Goal: Information Seeking & Learning: Learn about a topic

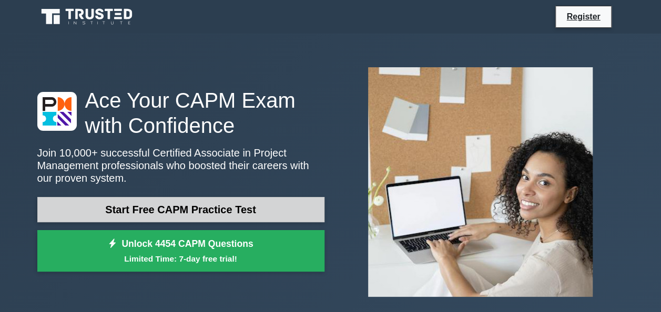
click at [194, 214] on link "Start Free CAPM Practice Test" at bounding box center [180, 209] width 287 height 25
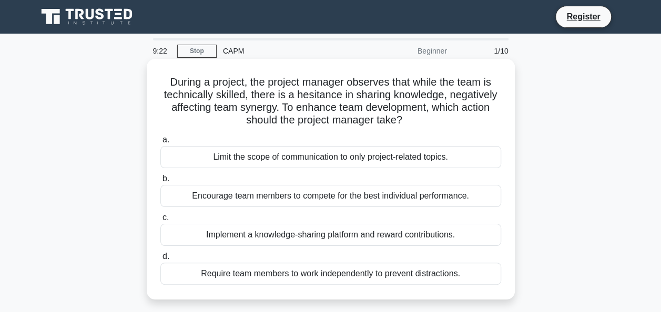
click at [281, 238] on div "Implement a knowledge-sharing platform and reward contributions." at bounding box center [330, 235] width 341 height 22
click at [160, 221] on input "c. Implement a knowledge-sharing platform and reward contributions." at bounding box center [160, 217] width 0 height 7
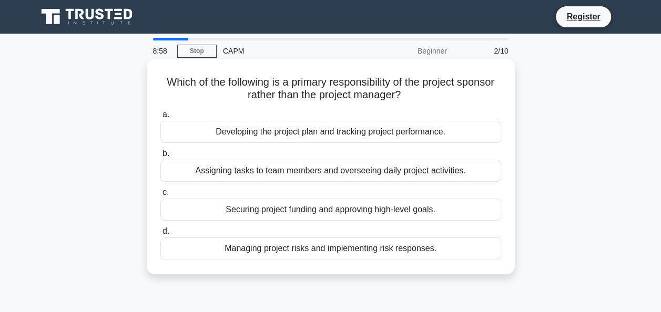
click at [319, 209] on div "Securing project funding and approving high-level goals." at bounding box center [330, 210] width 341 height 22
click at [160, 196] on input "c. Securing project funding and approving high-level goals." at bounding box center [160, 192] width 0 height 7
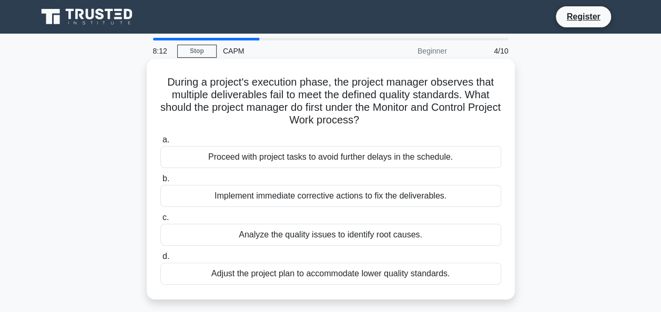
click at [353, 234] on div "Analyze the quality issues to identify root causes." at bounding box center [330, 235] width 341 height 22
click at [160, 221] on input "c. Analyze the quality issues to identify root causes." at bounding box center [160, 217] width 0 height 7
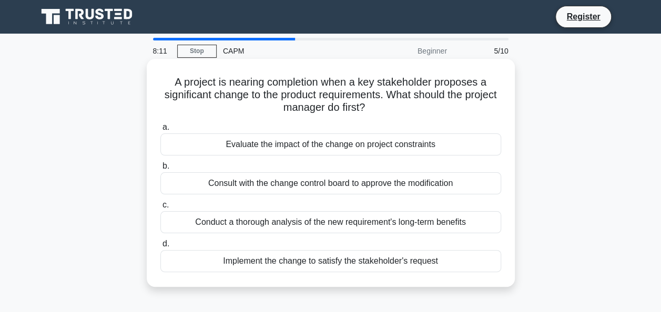
click at [230, 119] on div "a. Evaluate the impact of the change on project constraints b. Consult with the…" at bounding box center [330, 197] width 353 height 156
click at [260, 146] on div "Evaluate the impact of the change on project constraints" at bounding box center [330, 144] width 341 height 22
click at [160, 131] on input "a. Evaluate the impact of the change on project constraints" at bounding box center [160, 127] width 0 height 7
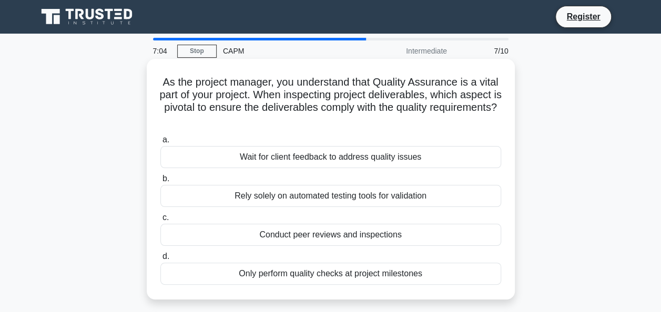
click at [297, 236] on div "Conduct peer reviews and inspections" at bounding box center [330, 235] width 341 height 22
click at [160, 221] on input "c. Conduct peer reviews and inspections" at bounding box center [160, 217] width 0 height 7
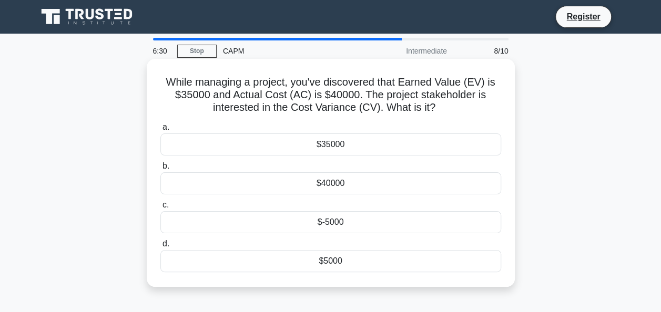
click at [317, 228] on div "$-5000" at bounding box center [330, 222] width 341 height 22
click at [160, 209] on input "c. $-5000" at bounding box center [160, 205] width 0 height 7
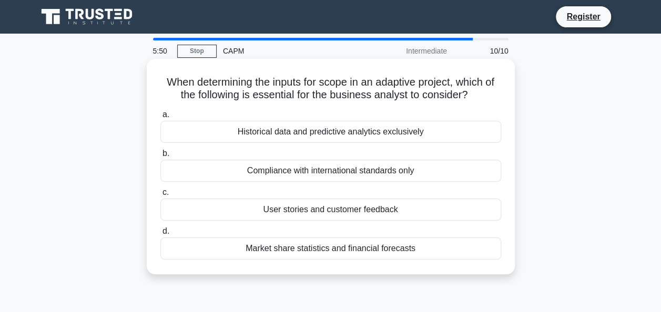
click at [344, 211] on div "User stories and customer feedback" at bounding box center [330, 210] width 341 height 22
click at [160, 196] on input "c. User stories and customer feedback" at bounding box center [160, 192] width 0 height 7
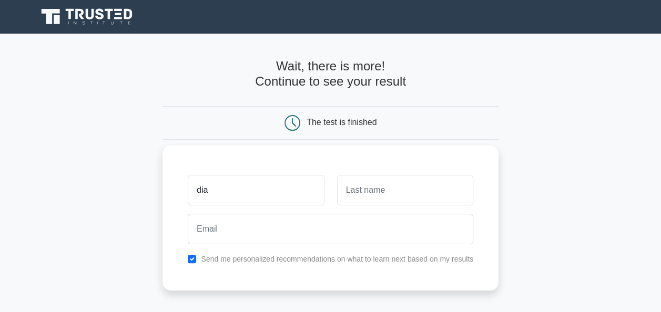
type input "dia"
click at [429, 198] on input "text" at bounding box center [405, 190] width 136 height 30
type input "tou"
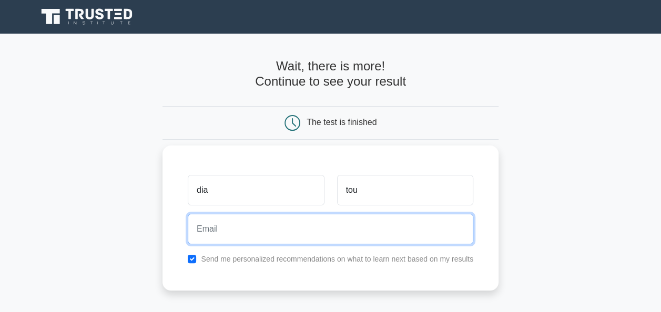
drag, startPoint x: 376, startPoint y: 235, endPoint x: 366, endPoint y: 234, distance: 9.5
click at [373, 235] on input "email" at bounding box center [330, 229] width 285 height 30
click at [265, 226] on input "diaharatoure@hotail.fr" at bounding box center [330, 229] width 285 height 30
click at [266, 231] on input "diaharatoure@hotail.fr" at bounding box center [330, 229] width 285 height 30
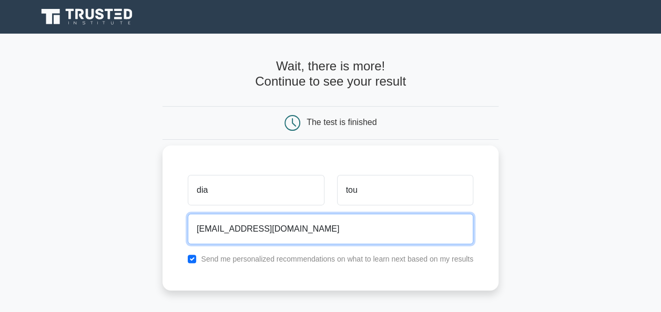
click at [266, 231] on input "diaharatoure@hotail.fr" at bounding box center [330, 229] width 285 height 30
click at [268, 231] on input "diaharatoure@hotail.fr" at bounding box center [330, 229] width 285 height 30
type input "diaharatoure@hotmail.fr"
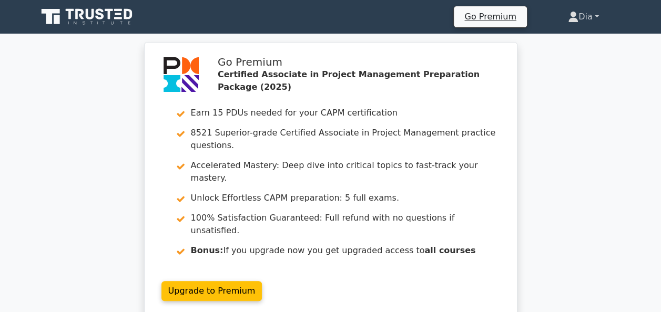
click at [578, 17] on link "Dia" at bounding box center [582, 16] width 81 height 21
click at [555, 39] on link "Profile" at bounding box center [584, 41] width 83 height 17
